Goal: Task Accomplishment & Management: Complete application form

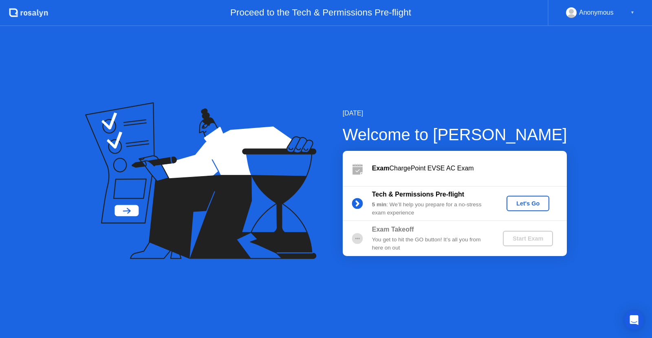
click at [523, 201] on div "Let's Go" at bounding box center [528, 203] width 36 height 7
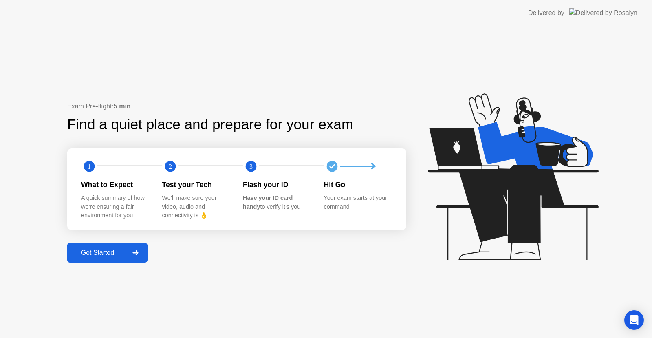
click at [108, 249] on div "Get Started" at bounding box center [98, 252] width 56 height 7
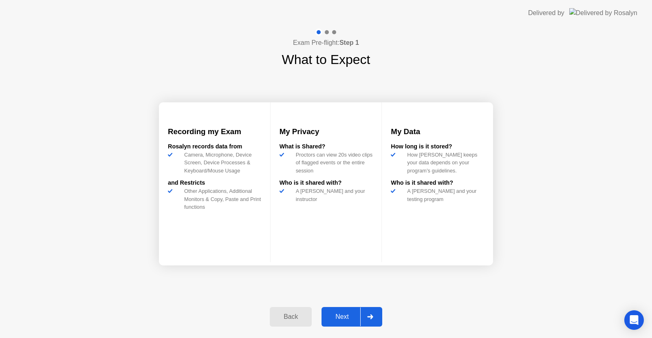
click at [342, 313] on div "Next" at bounding box center [342, 316] width 36 height 7
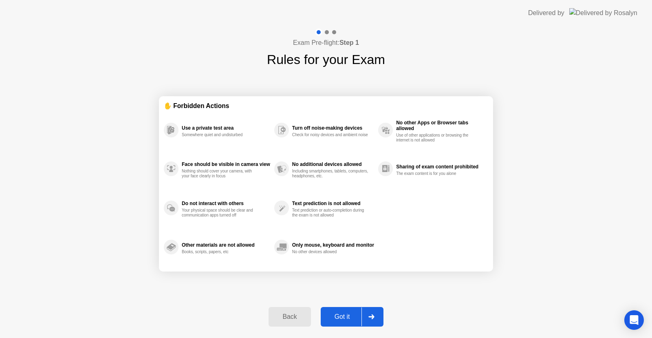
click at [338, 311] on button "Got it" at bounding box center [352, 317] width 63 height 20
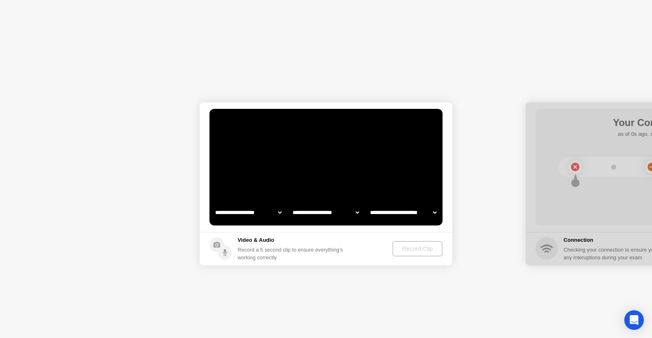
select select "**********"
select select "*******"
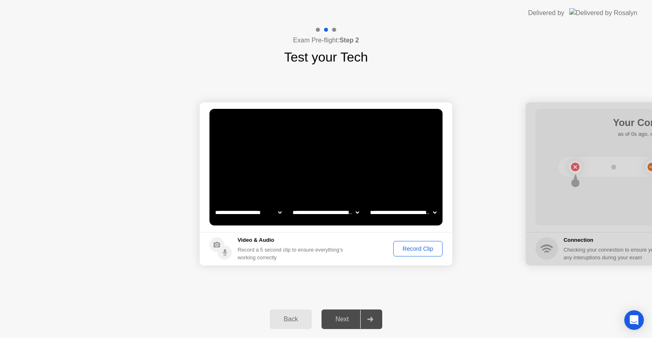
click at [413, 252] on div "Record Clip" at bounding box center [418, 248] width 44 height 7
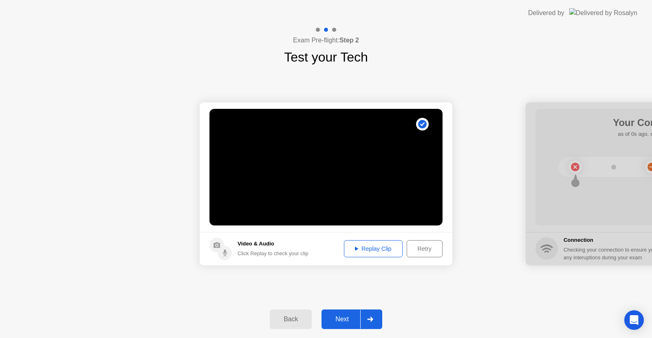
click at [370, 247] on div "Replay Clip" at bounding box center [373, 248] width 53 height 7
click at [342, 318] on div "Next" at bounding box center [342, 318] width 36 height 7
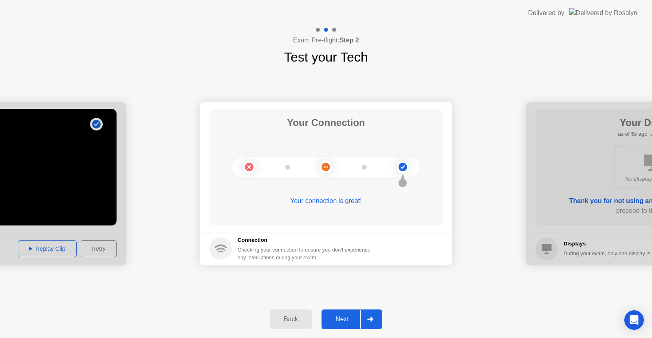
click at [337, 314] on button "Next" at bounding box center [351, 319] width 61 height 20
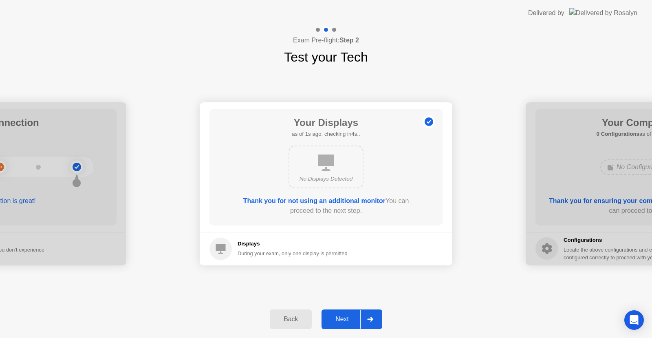
click at [343, 318] on div "Next" at bounding box center [342, 318] width 36 height 7
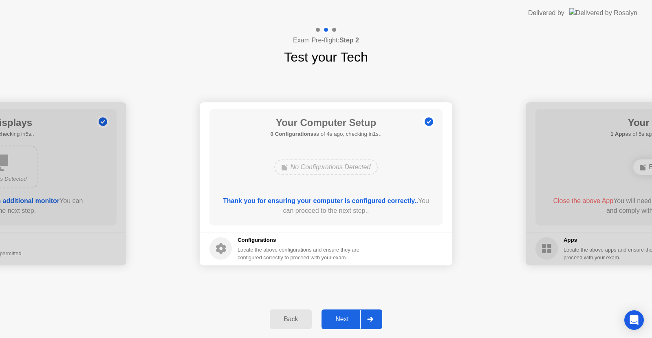
click at [340, 315] on div "Next" at bounding box center [342, 318] width 36 height 7
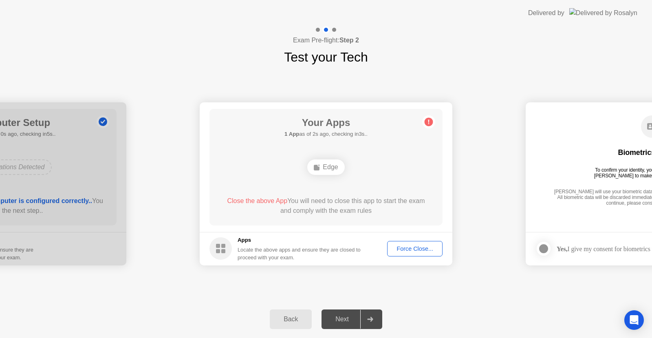
click at [340, 315] on div "Next" at bounding box center [342, 318] width 36 height 7
drag, startPoint x: 552, startPoint y: 240, endPoint x: 486, endPoint y: 243, distance: 66.4
click at [369, 319] on icon at bounding box center [370, 319] width 6 height 5
drag, startPoint x: 616, startPoint y: 233, endPoint x: 532, endPoint y: 233, distance: 83.1
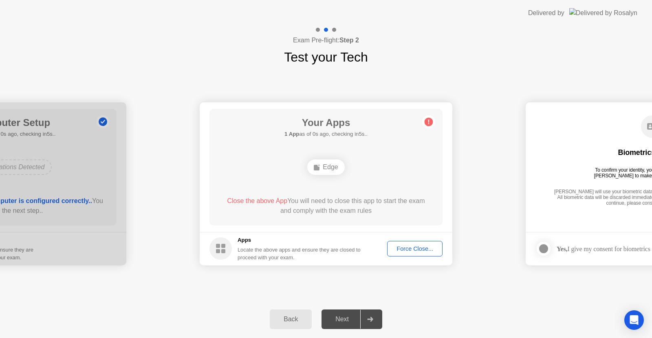
click at [532, 233] on footer "Yes, I give my consent for biometrics to be used" at bounding box center [652, 248] width 253 height 33
click at [404, 250] on div "Force Close..." at bounding box center [415, 248] width 50 height 7
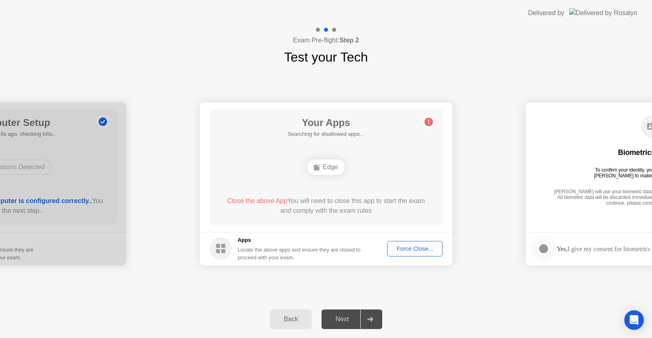
click at [345, 306] on div "Back Next" at bounding box center [326, 318] width 652 height 37
click at [332, 247] on div "Locate the above apps and ensure they are closed to proceed with your exam." at bounding box center [299, 253] width 123 height 15
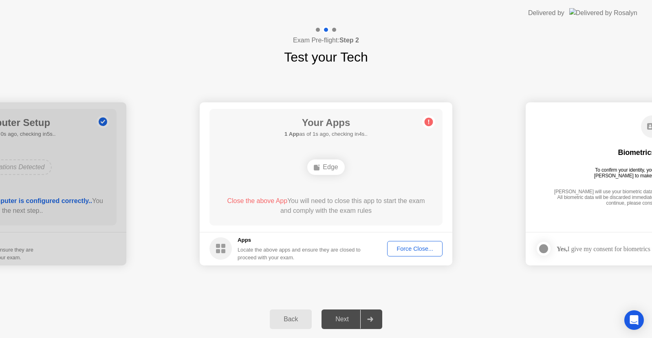
click at [406, 248] on div "Force Close..." at bounding box center [415, 248] width 50 height 7
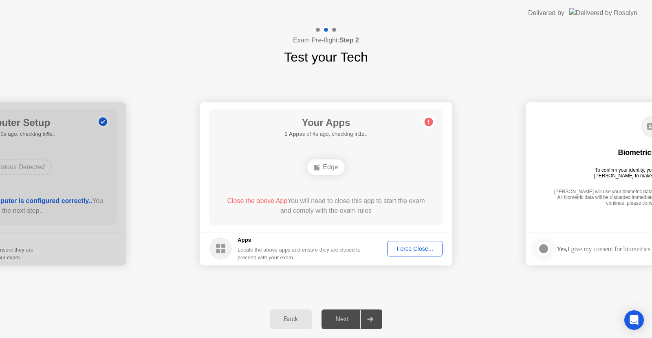
click at [400, 306] on div "Back Next" at bounding box center [326, 318] width 652 height 37
click at [361, 294] on div "**********" at bounding box center [326, 183] width 652 height 233
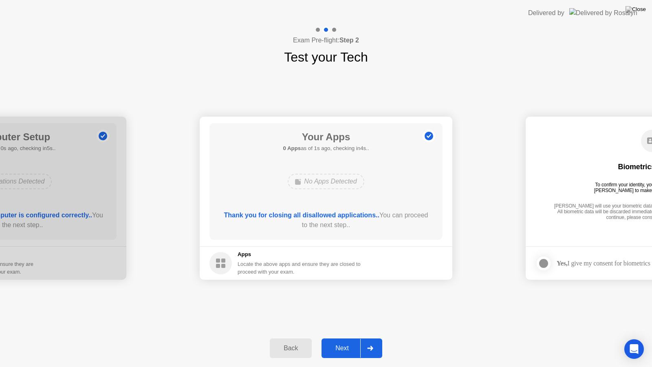
click at [343, 337] on div "Next" at bounding box center [342, 347] width 36 height 7
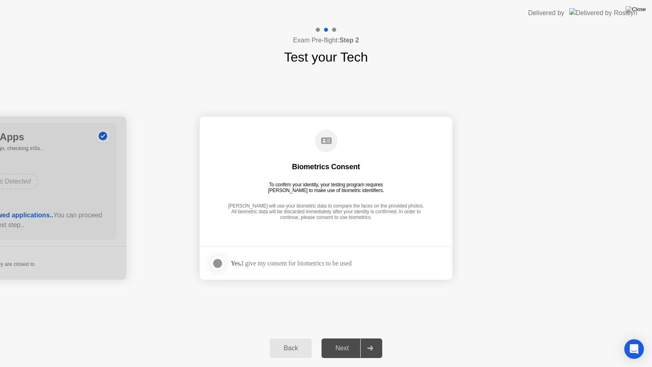
click at [323, 224] on div "Biometrics Consent To confirm your identity, your testing program requires [PER…" at bounding box center [325, 175] width 233 height 105
click at [339, 264] on div "Yes, I give my consent for biometrics to be used" at bounding box center [291, 263] width 121 height 8
click at [214, 262] on div at bounding box center [218, 263] width 10 height 10
click at [343, 337] on button "Next" at bounding box center [351, 348] width 61 height 20
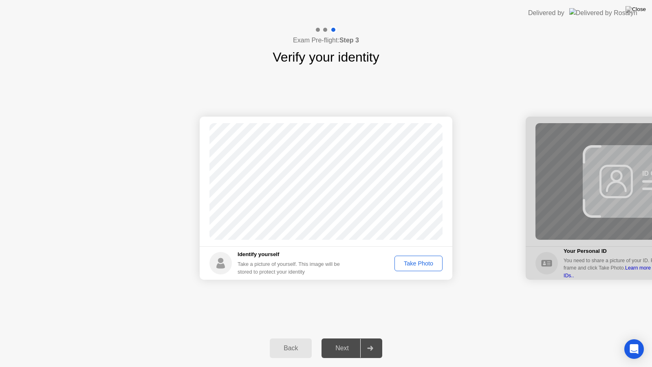
click at [407, 262] on div "Take Photo" at bounding box center [418, 263] width 42 height 7
click at [336, 337] on div "Next" at bounding box center [342, 347] width 36 height 7
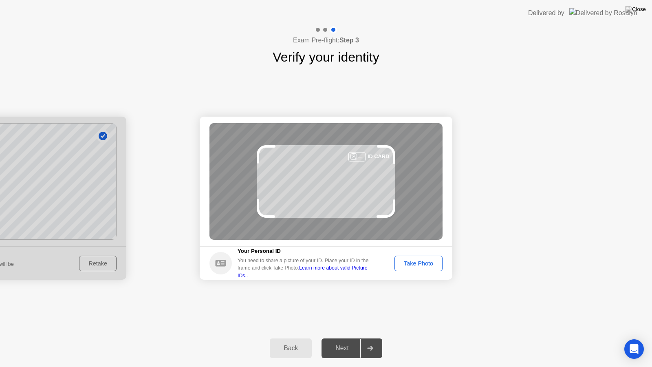
click at [416, 262] on div "Take Photo" at bounding box center [418, 263] width 42 height 7
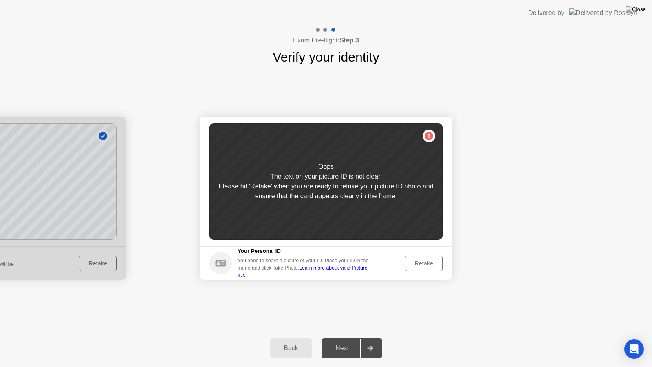
click at [417, 262] on div "Retake" at bounding box center [424, 263] width 32 height 7
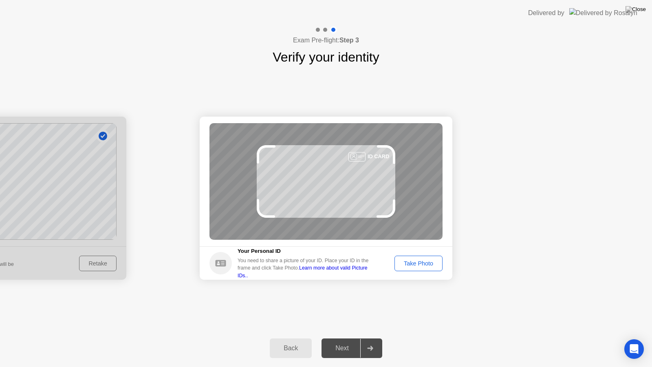
click at [403, 260] on div "Take Photo" at bounding box center [418, 263] width 42 height 7
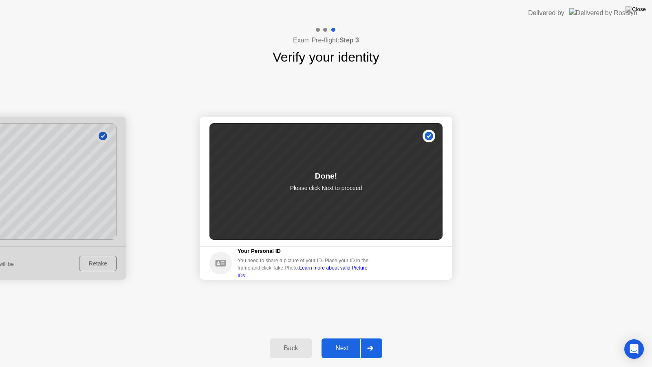
click at [349, 337] on div "Next" at bounding box center [342, 347] width 36 height 7
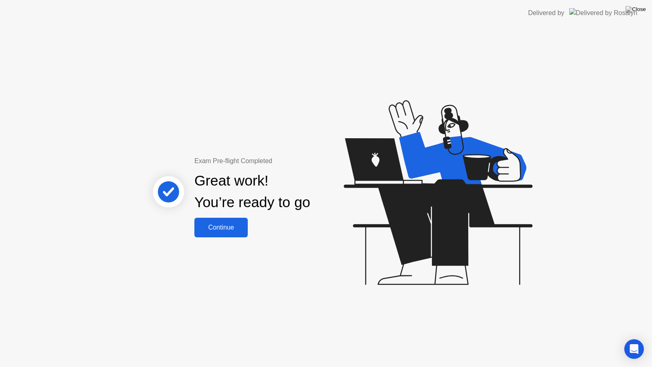
click at [228, 225] on div "Continue" at bounding box center [221, 227] width 48 height 7
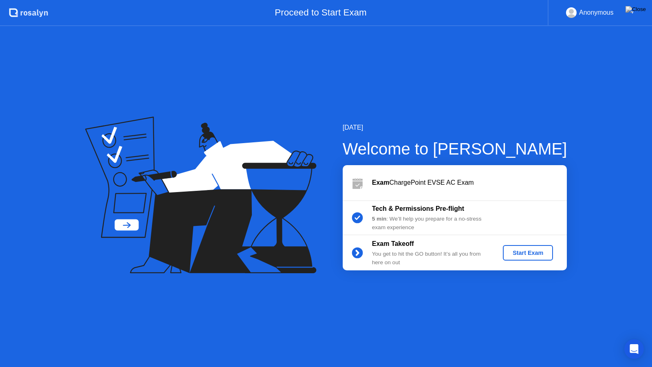
click at [517, 255] on div "Start Exam" at bounding box center [528, 252] width 44 height 7
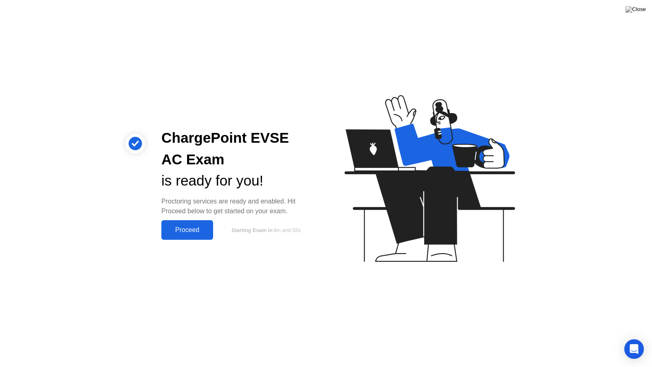
click at [189, 229] on div "Proceed" at bounding box center [187, 229] width 47 height 7
